Goal: Transaction & Acquisition: Purchase product/service

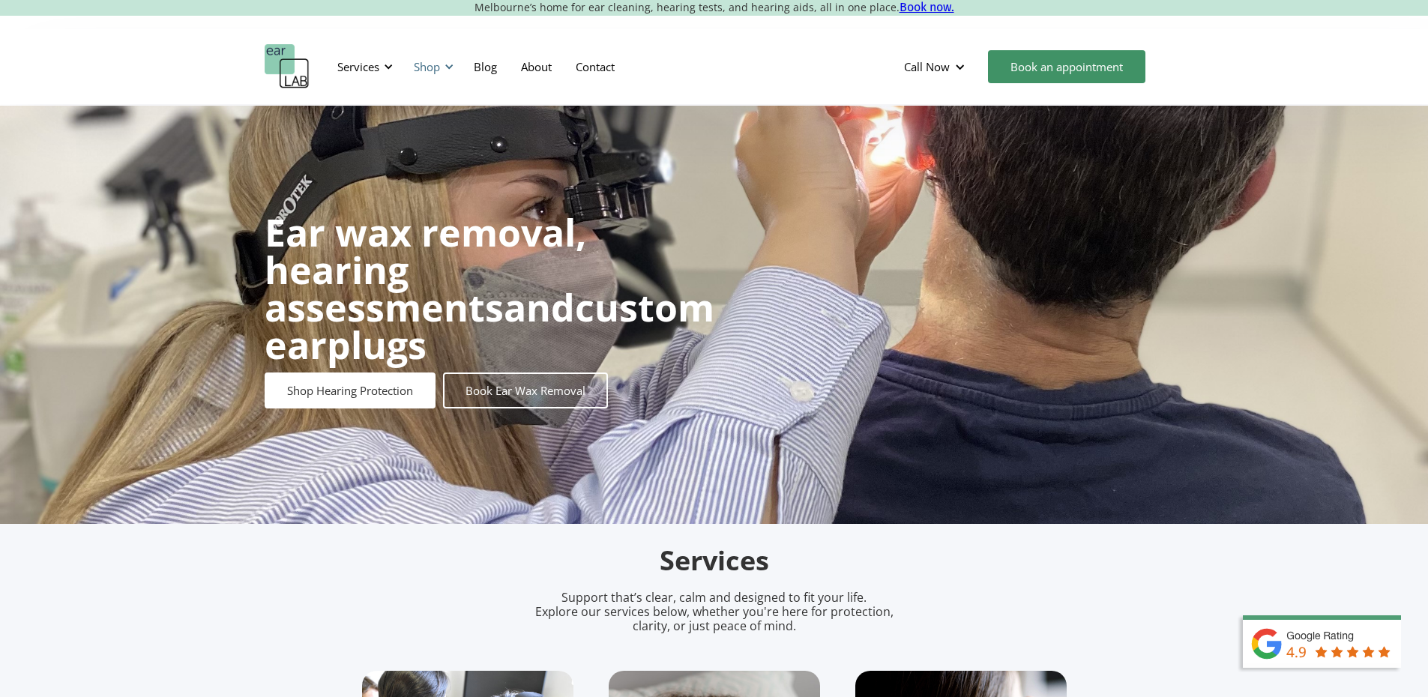
click at [433, 63] on div "Shop" at bounding box center [427, 66] width 26 height 15
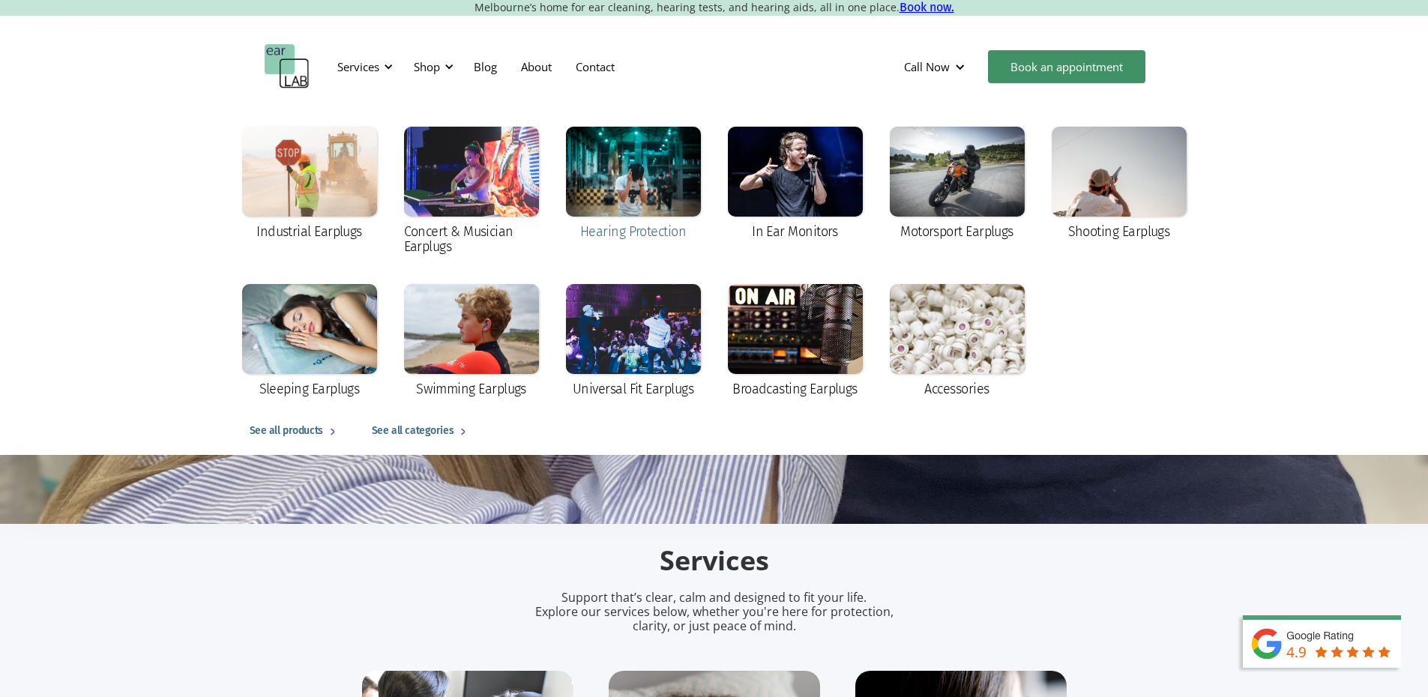
click at [648, 193] on div at bounding box center [633, 172] width 135 height 90
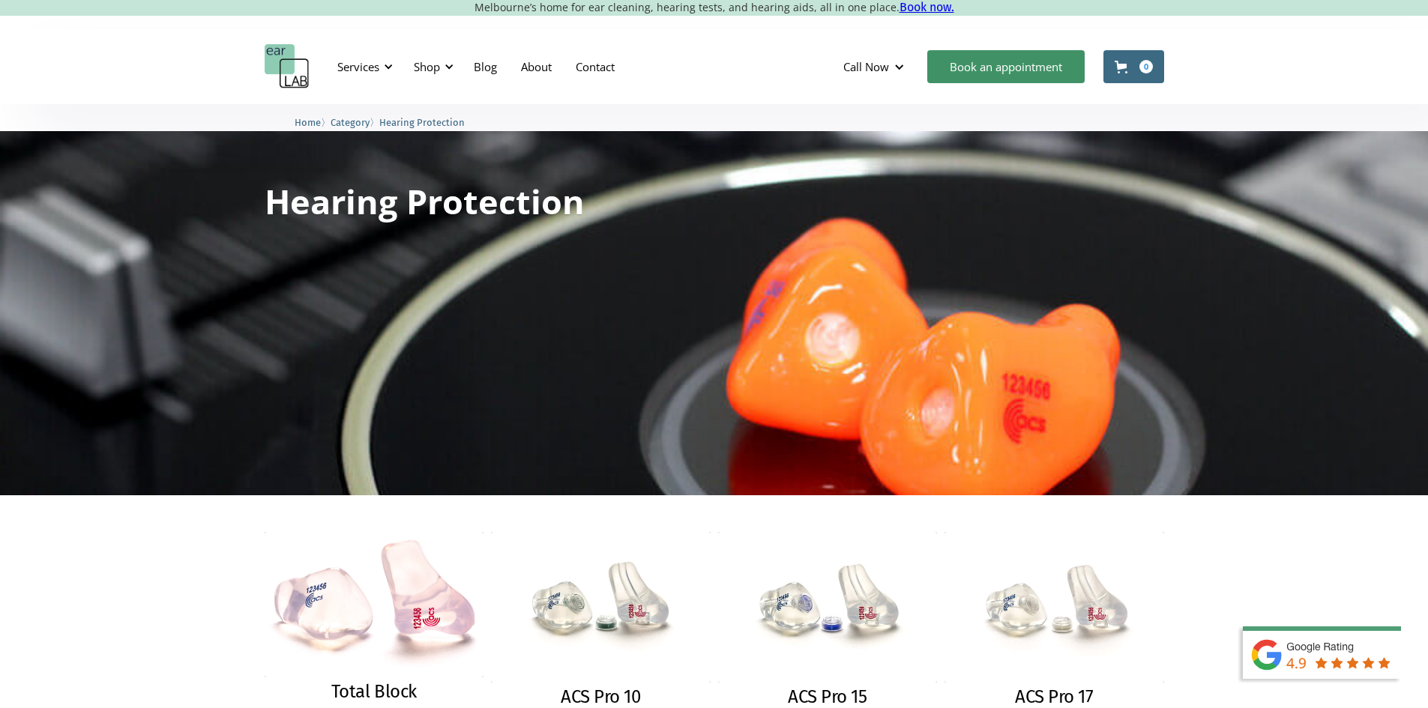
click at [304, 564] on img at bounding box center [375, 604] width 220 height 145
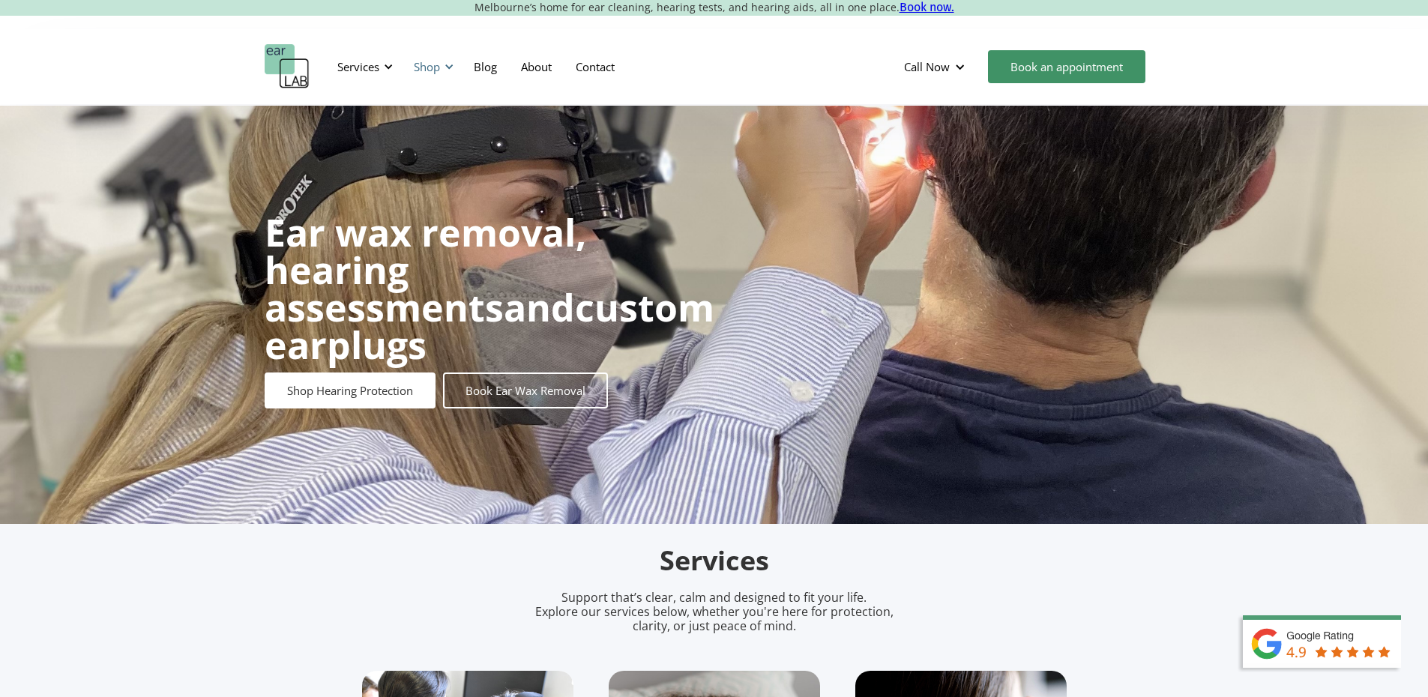
click at [422, 48] on div "Shop" at bounding box center [431, 66] width 53 height 45
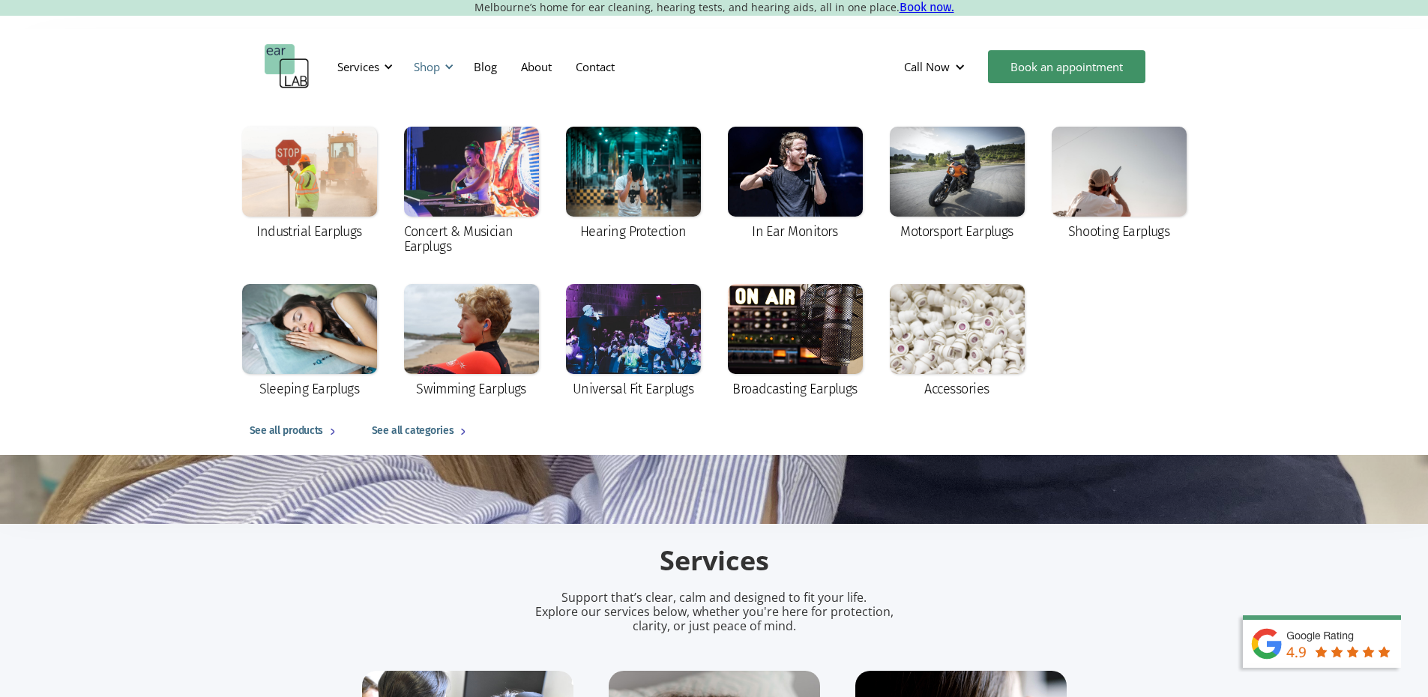
click at [423, 54] on div "Shop" at bounding box center [431, 66] width 53 height 45
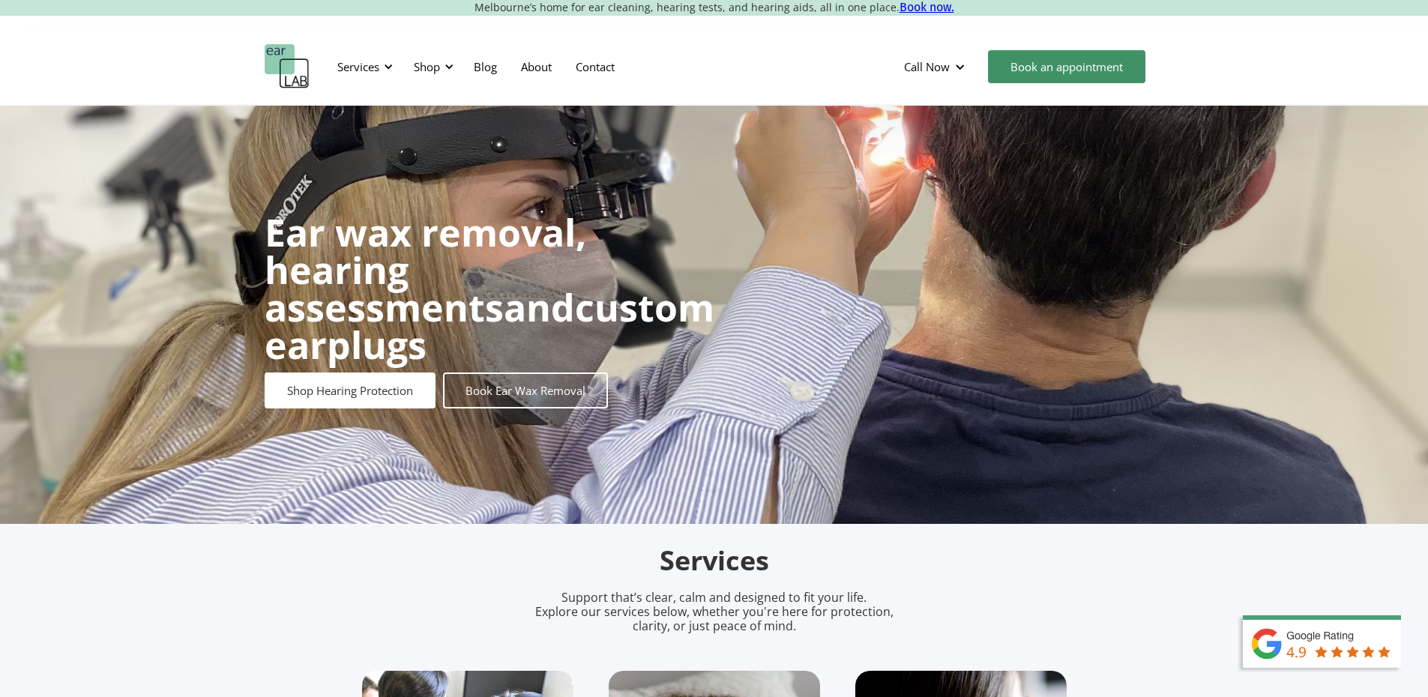
click at [437, 43] on div "Services Microsuction Unblocking your ears in the safest, fastest way possible.…" at bounding box center [714, 66] width 1428 height 75
click at [429, 66] on div "Shop" at bounding box center [427, 66] width 26 height 15
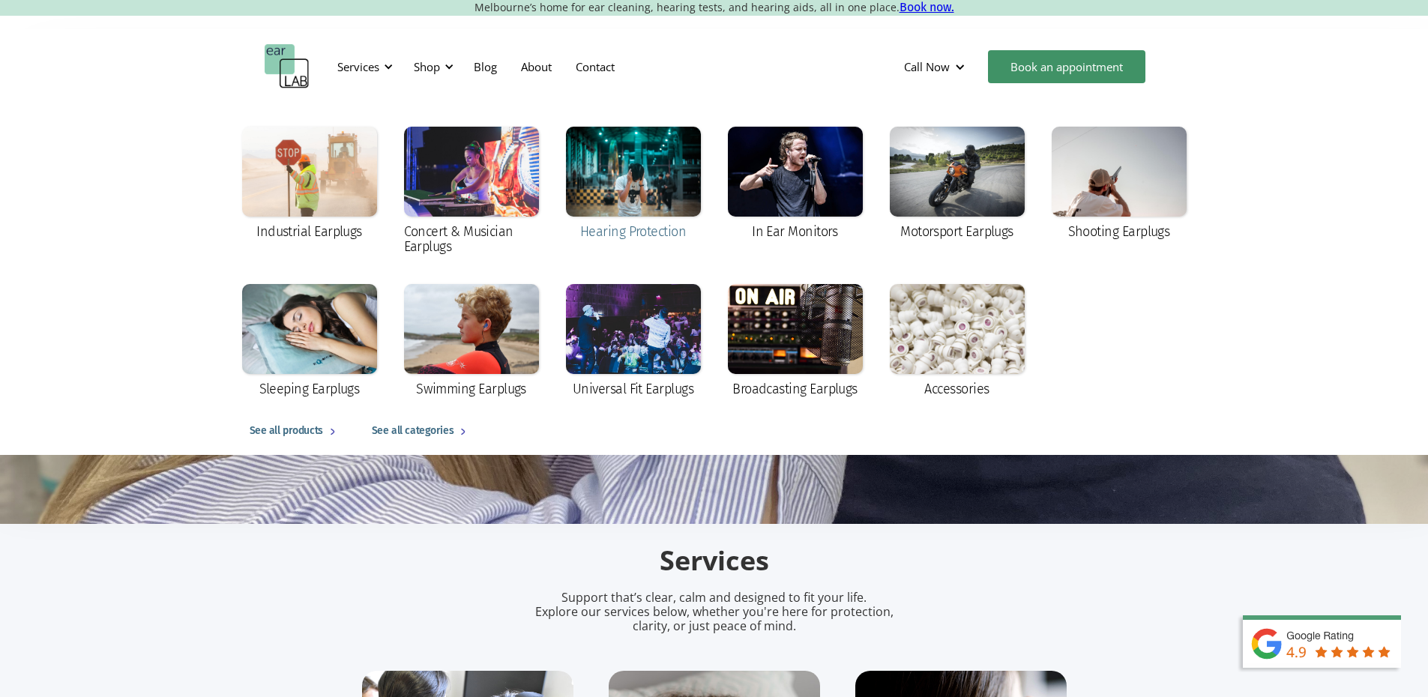
click at [648, 187] on div at bounding box center [633, 172] width 135 height 90
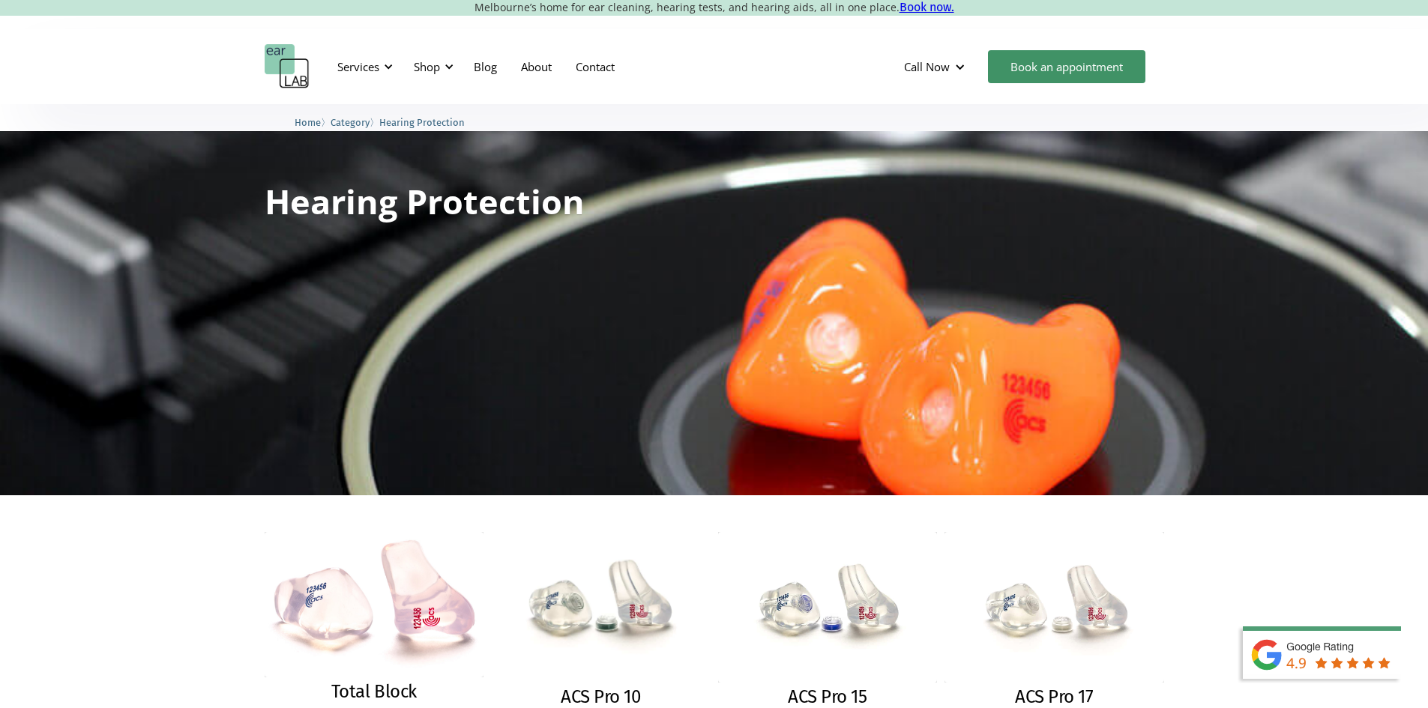
scroll to position [225, 0]
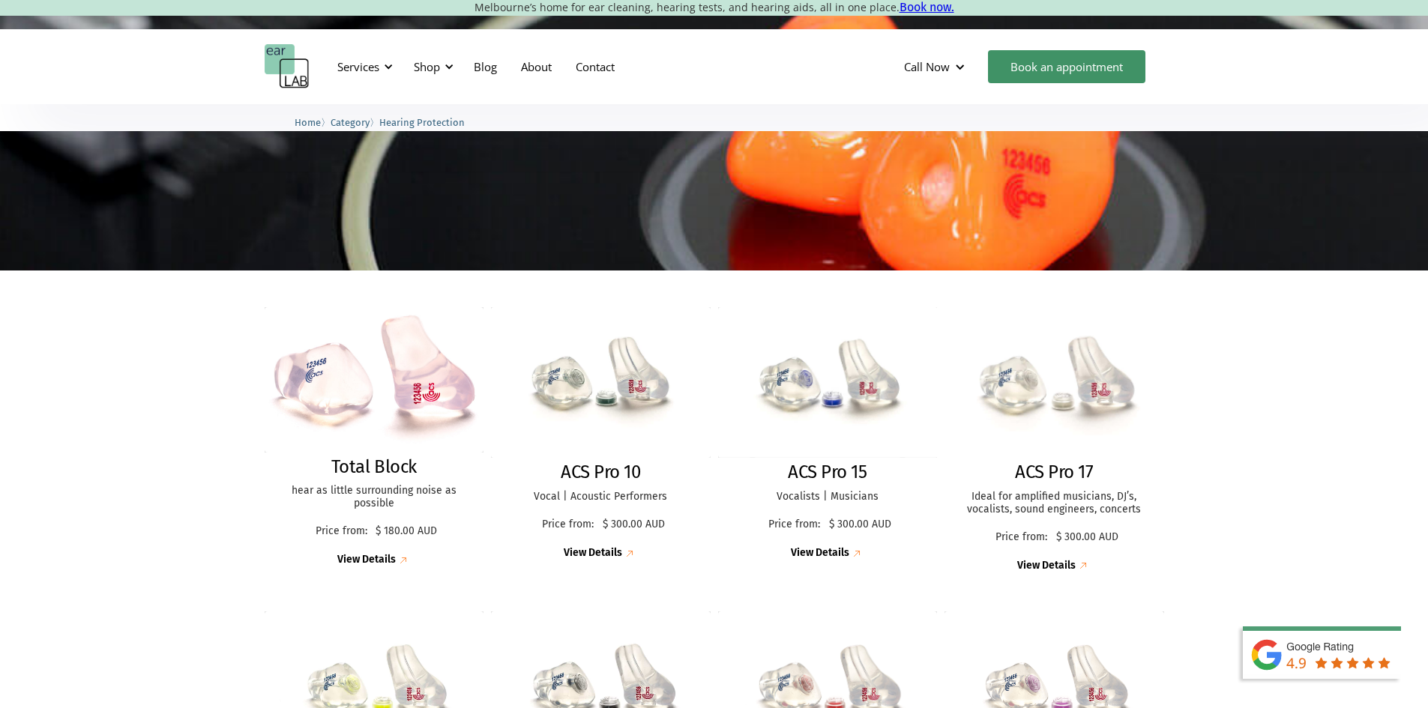
click at [1043, 425] on img at bounding box center [1054, 383] width 239 height 164
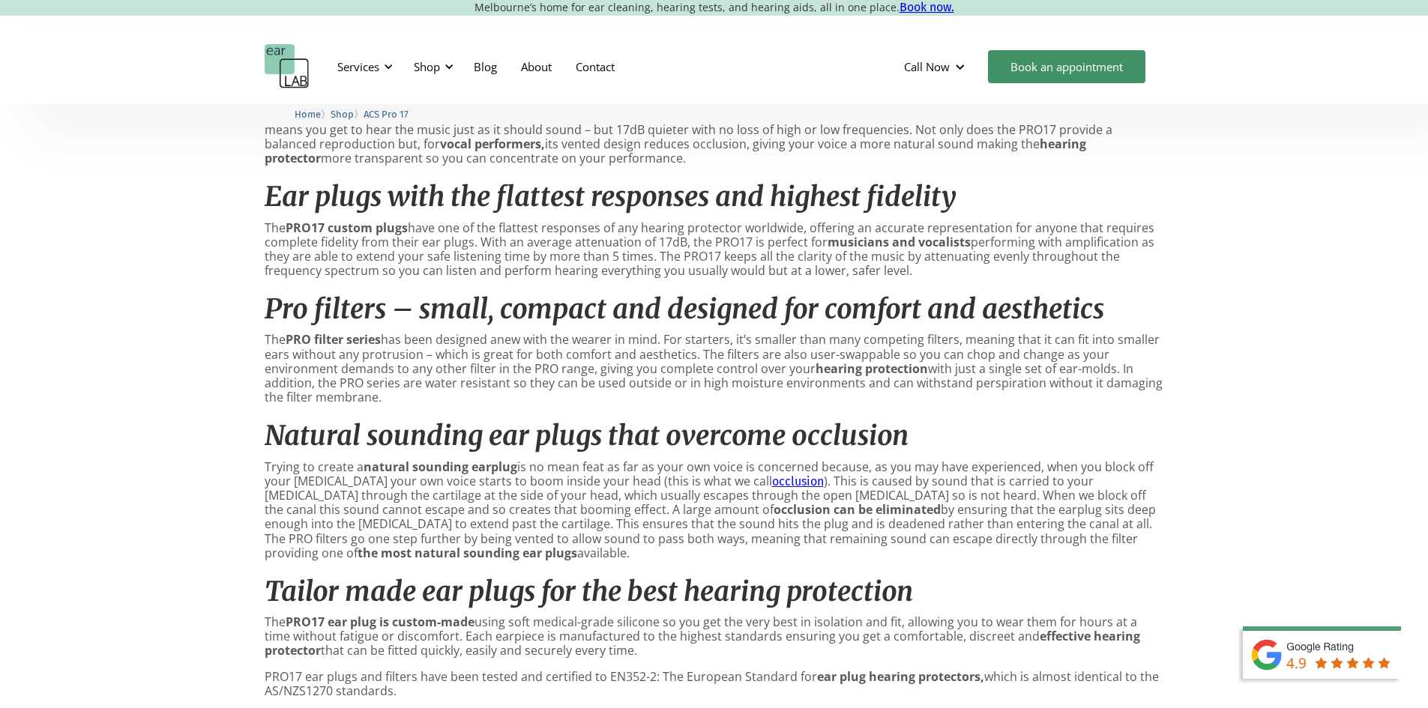
scroll to position [974, 0]
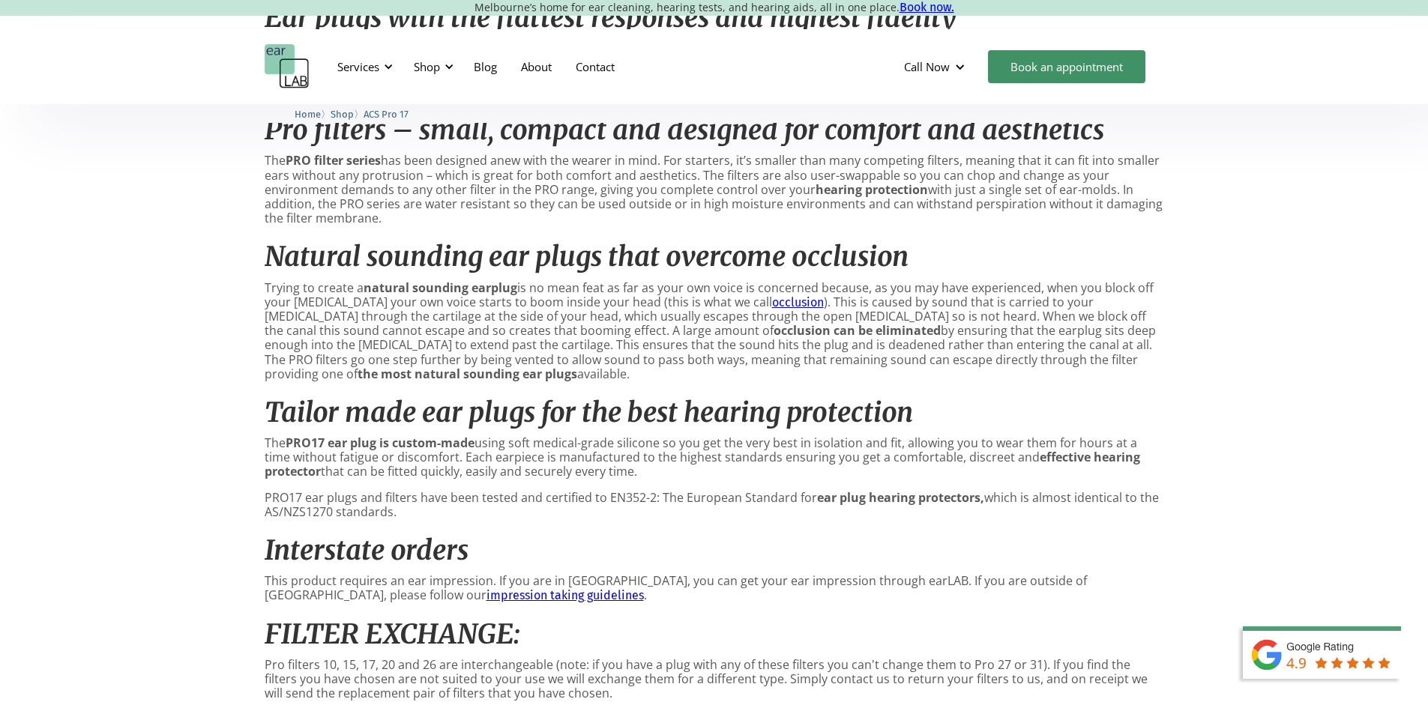
click at [772, 310] on link "occlusion" at bounding box center [798, 302] width 52 height 14
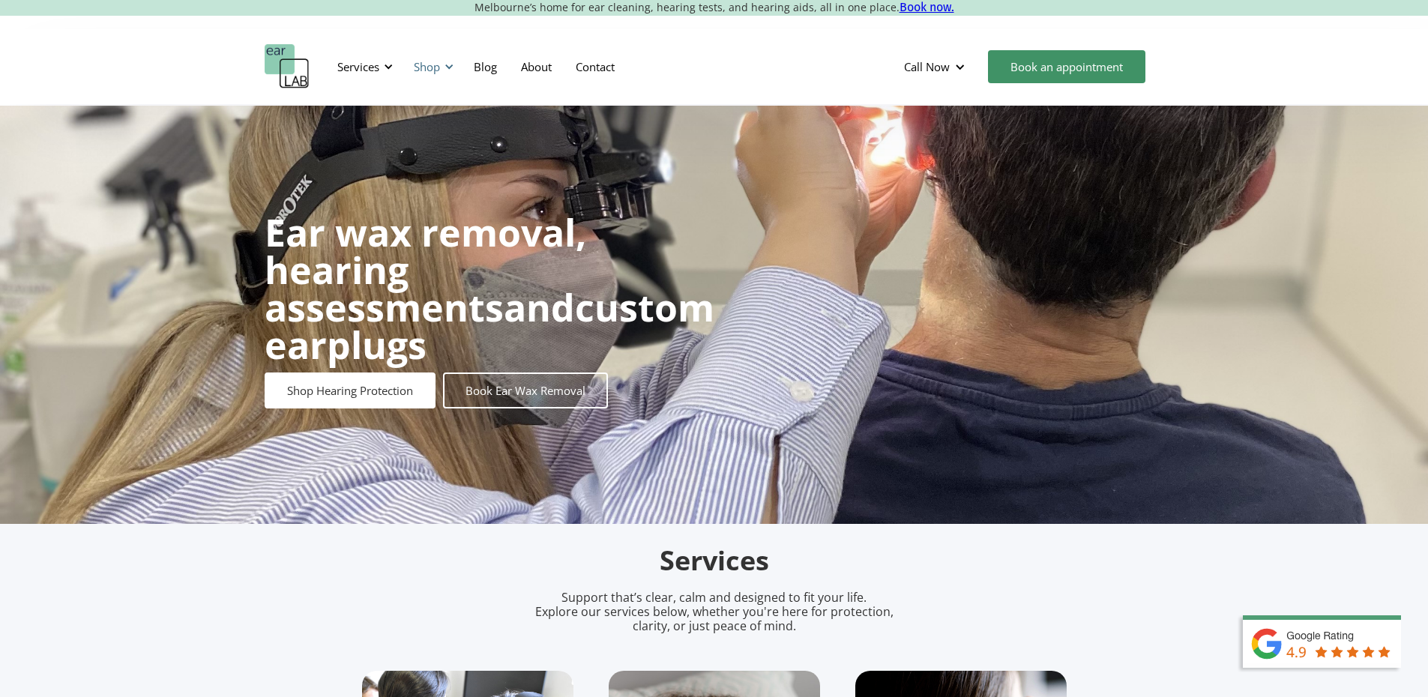
click at [429, 65] on div "Shop" at bounding box center [427, 66] width 26 height 15
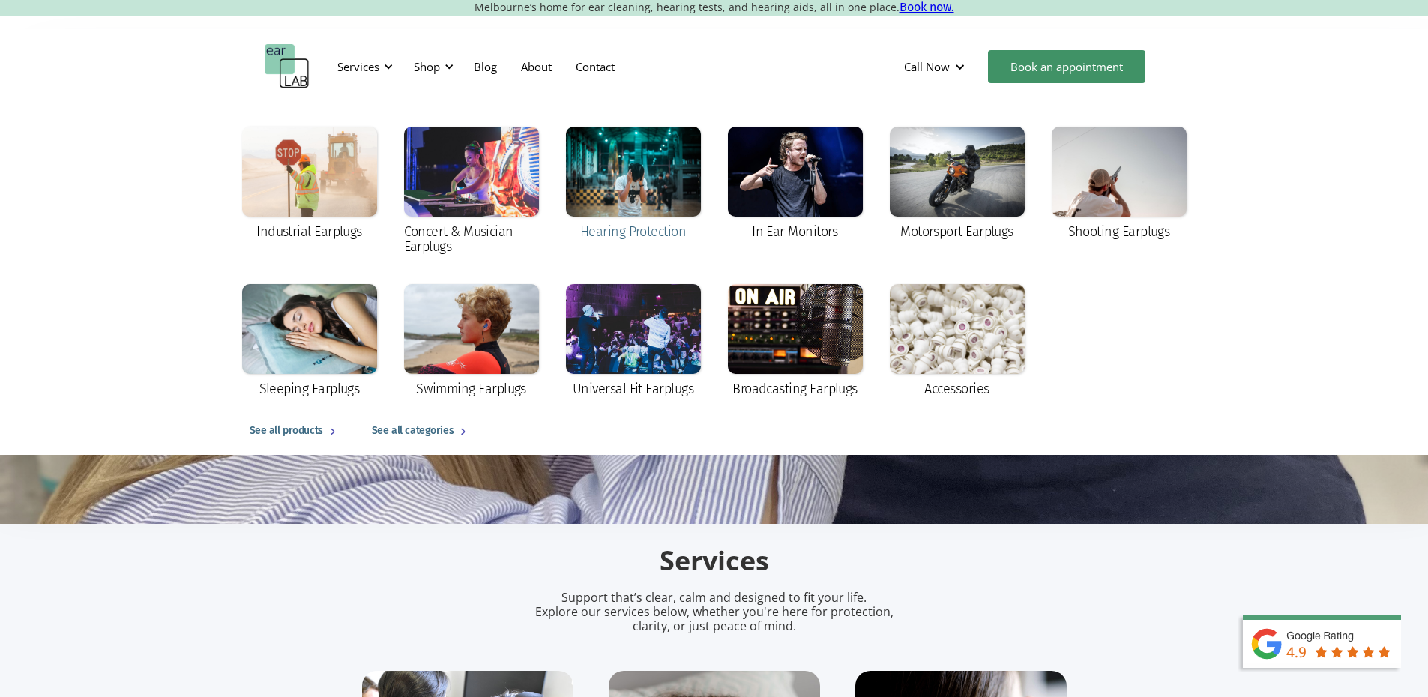
click at [597, 207] on div at bounding box center [633, 172] width 135 height 90
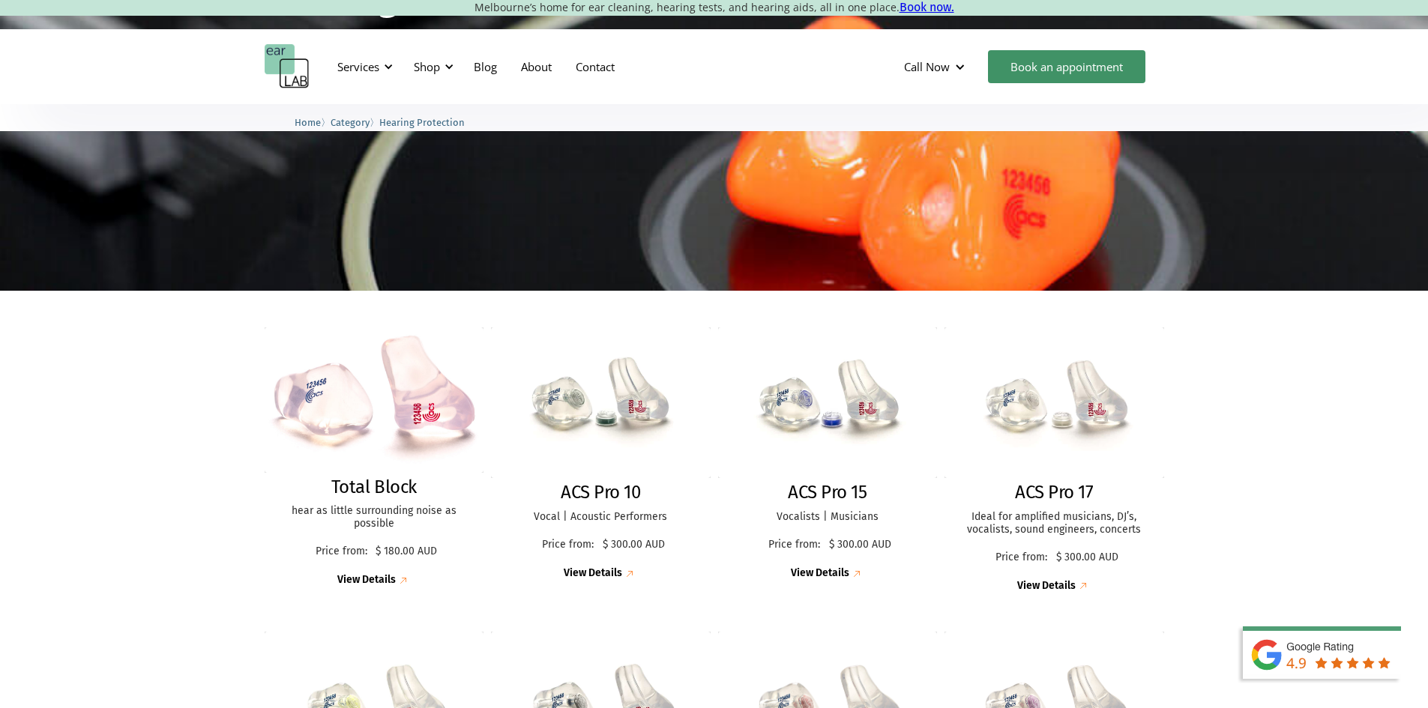
scroll to position [300, 0]
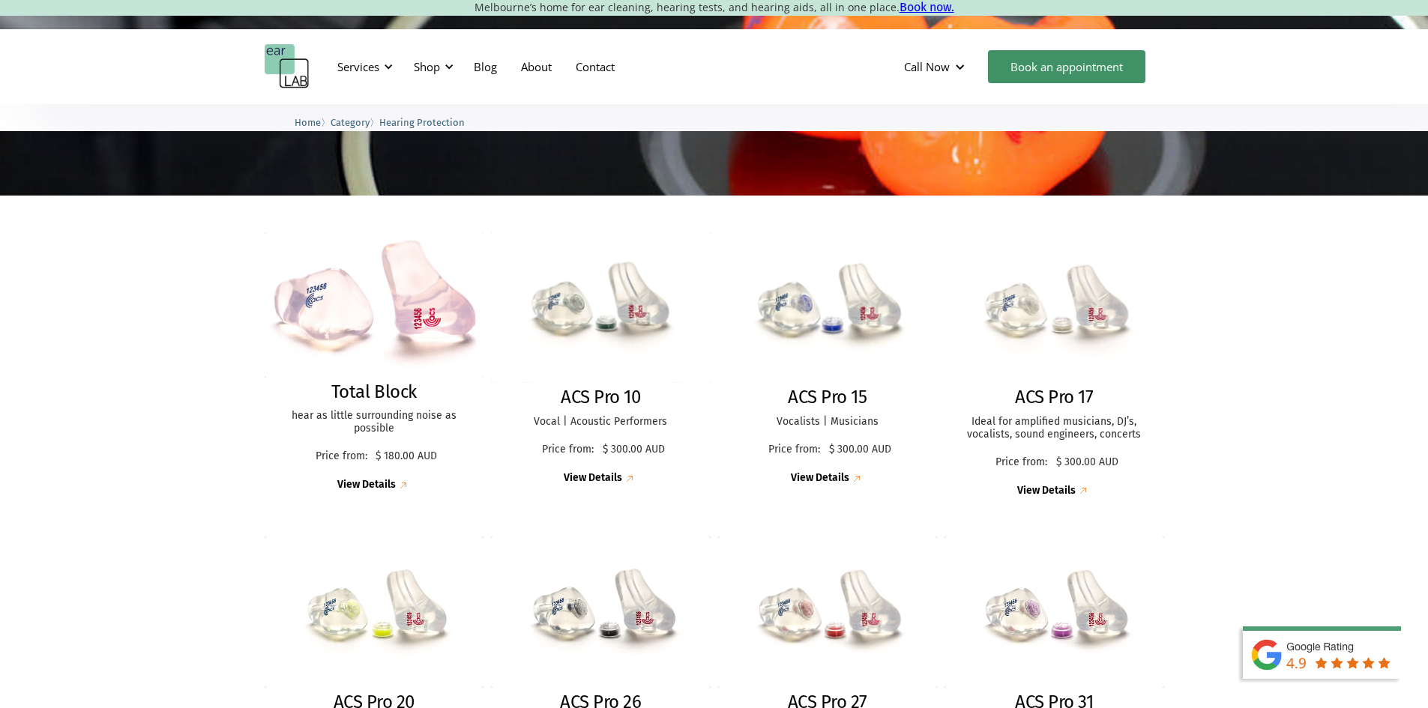
click at [1074, 311] on img at bounding box center [1054, 308] width 221 height 152
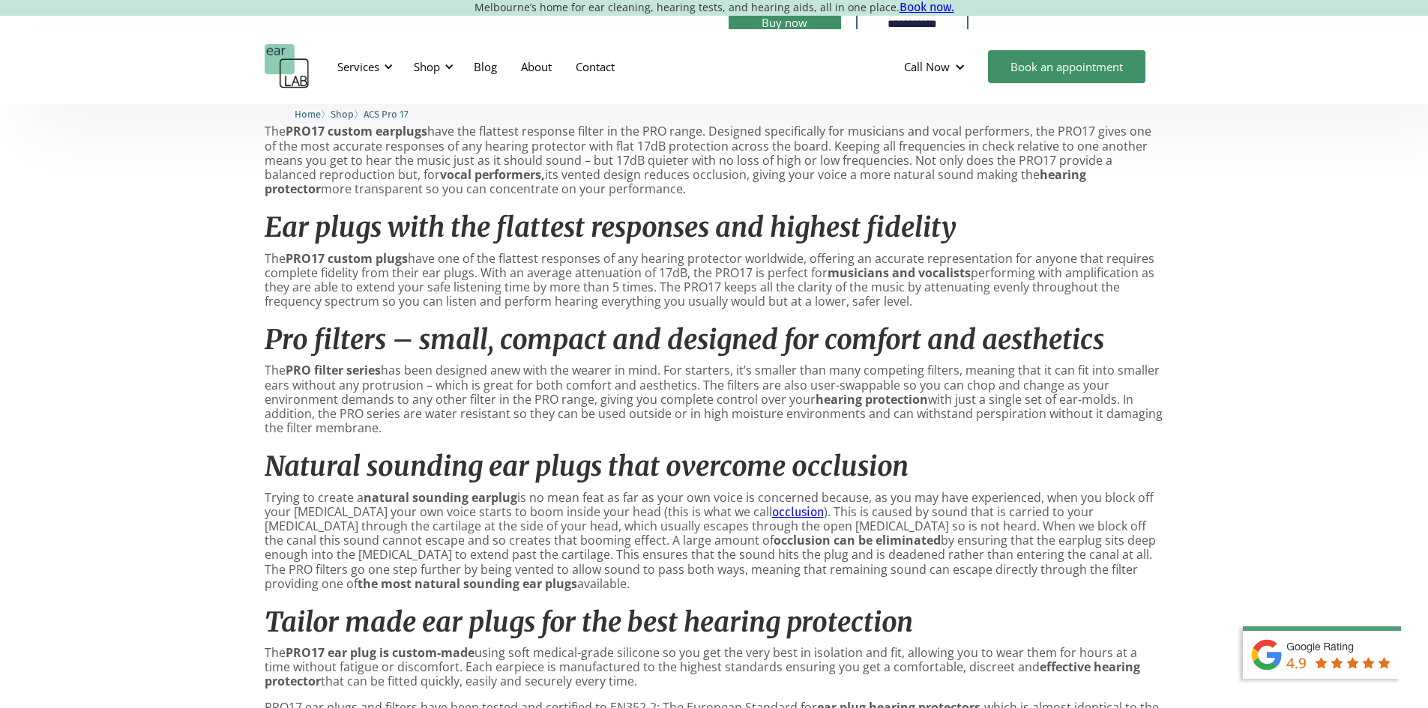
scroll to position [825, 0]
